Goal: Information Seeking & Learning: Learn about a topic

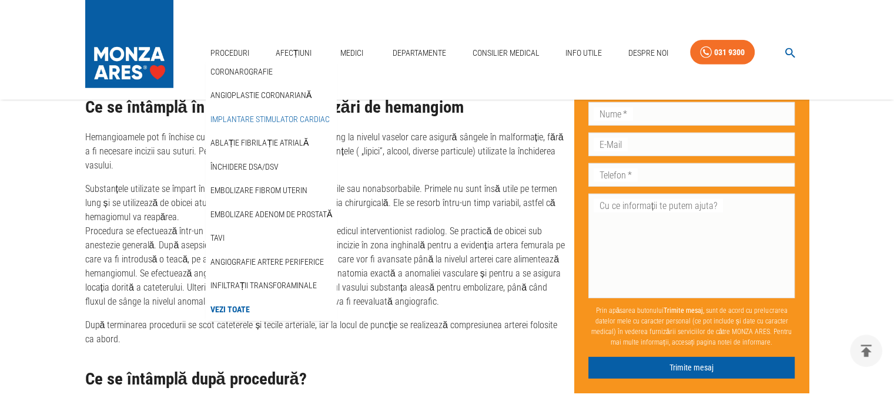
scroll to position [3385, 0]
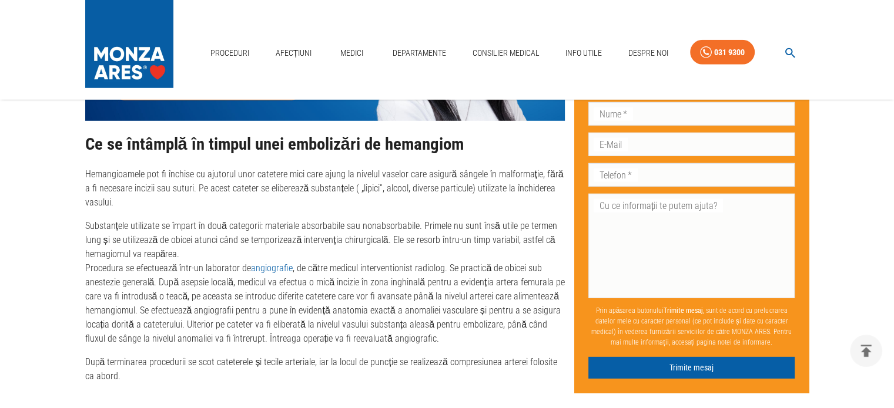
click at [400, 219] on p "Substanțele utilizate se împart în două categorii: materiale absorbabile sau no…" at bounding box center [324, 282] width 479 height 127
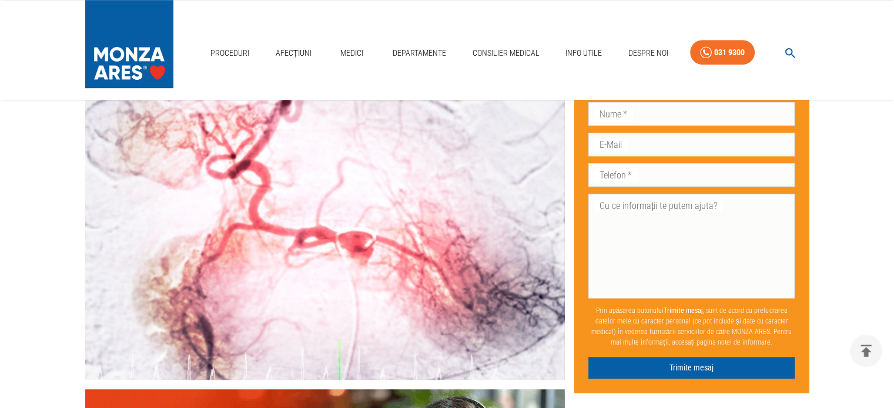
scroll to position [741, 0]
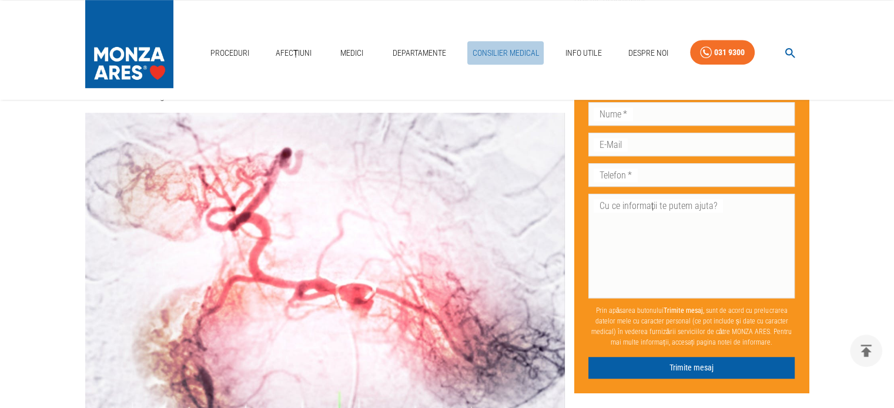
click at [501, 56] on link "Consilier Medical" at bounding box center [505, 53] width 76 height 24
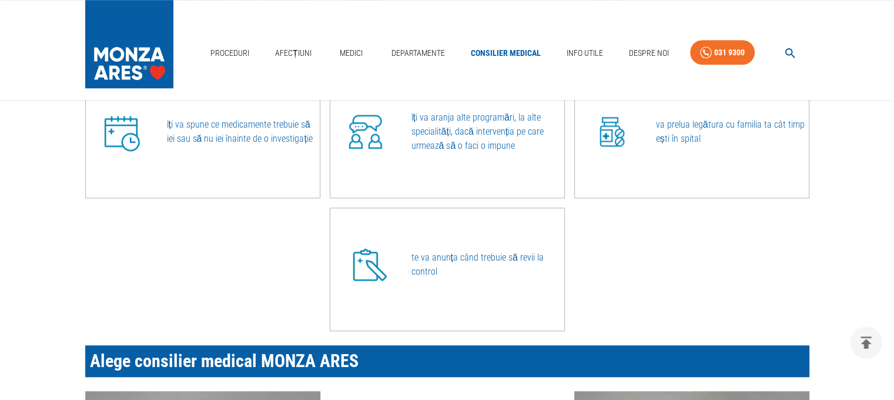
scroll to position [764, 0]
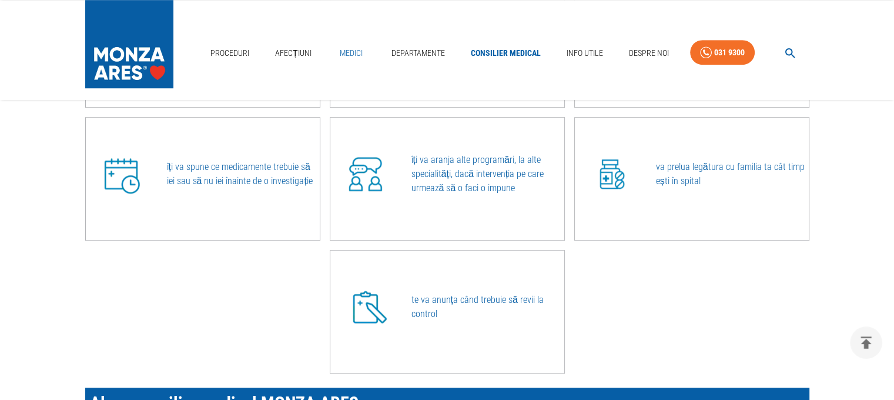
click at [353, 58] on link "Medici" at bounding box center [352, 53] width 38 height 24
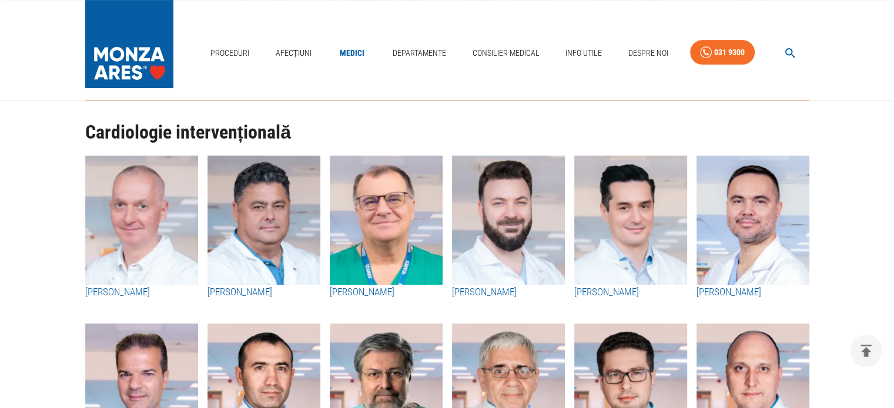
scroll to position [294, 0]
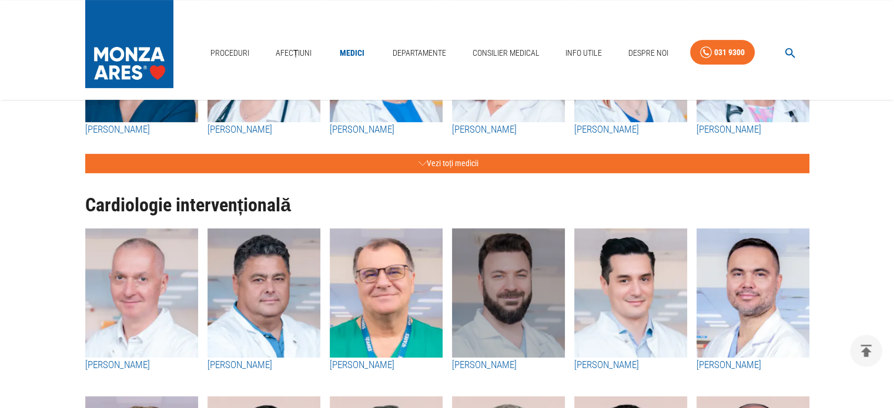
click at [512, 280] on img "button" at bounding box center [508, 293] width 113 height 129
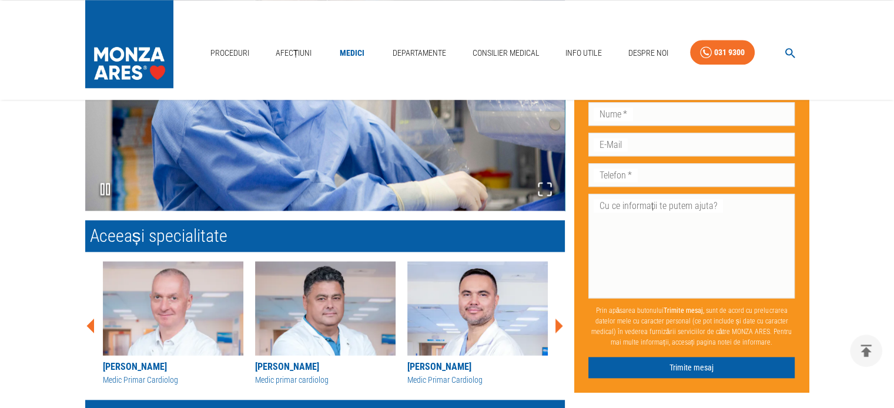
scroll to position [1293, 0]
